Goal: Navigation & Orientation: Find specific page/section

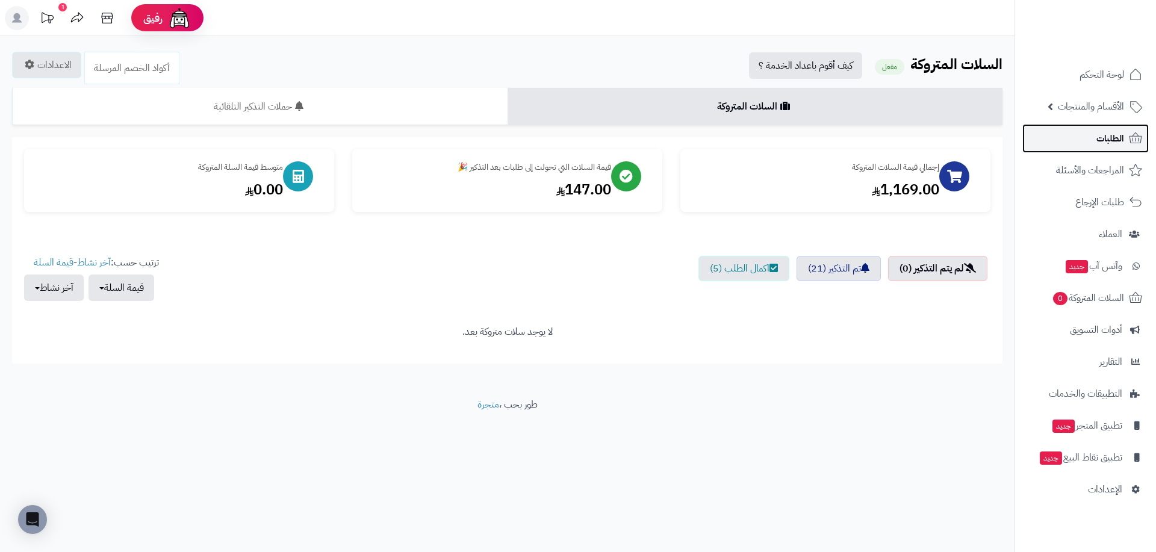
click at [1105, 149] on link "الطلبات" at bounding box center [1086, 138] width 126 height 29
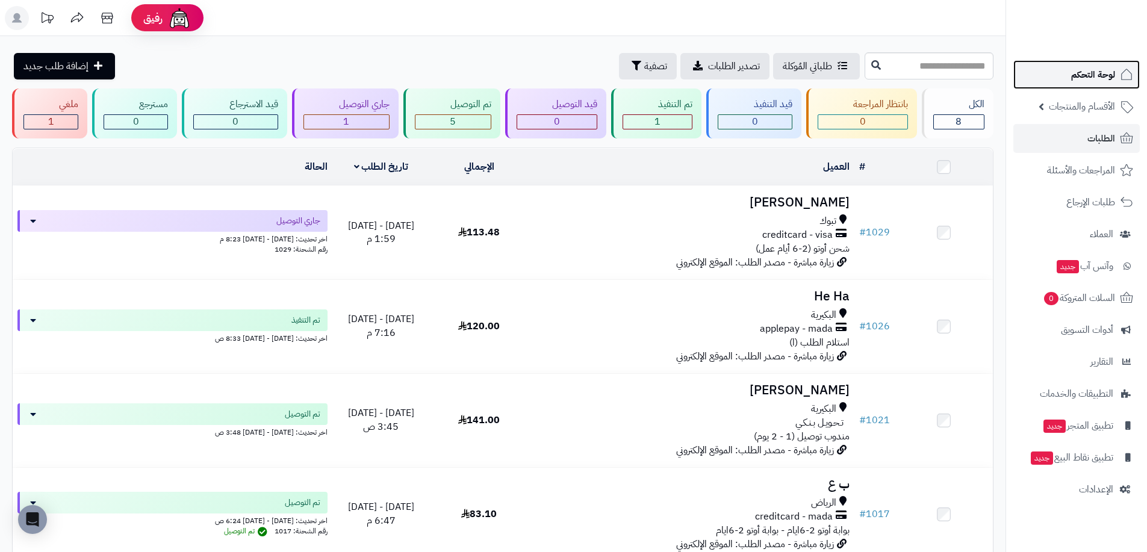
click at [1085, 80] on span "لوحة التحكم" at bounding box center [1093, 74] width 44 height 17
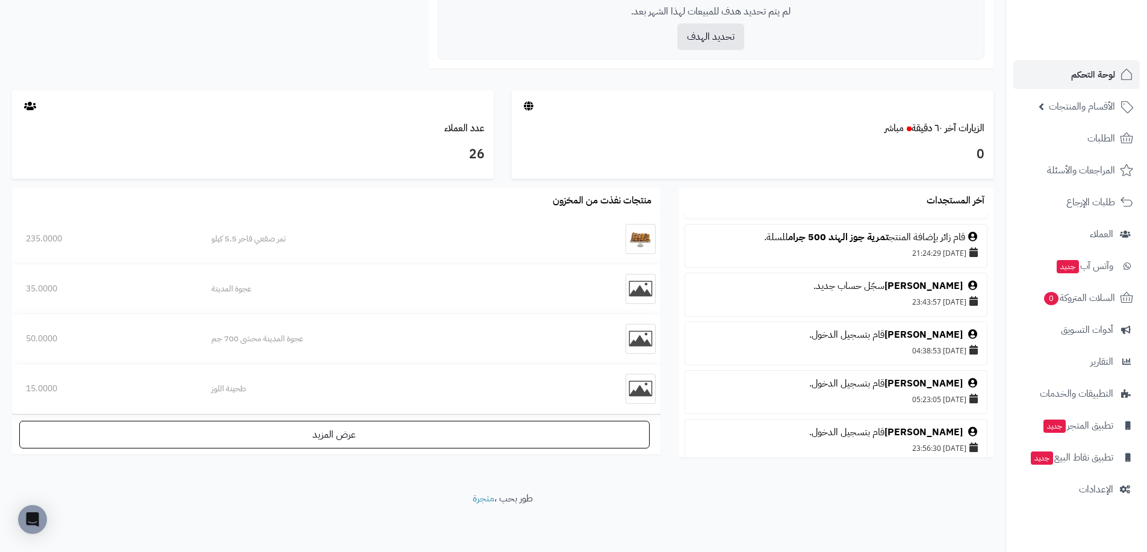
scroll to position [1267, 0]
